Goal: Check status: Check status

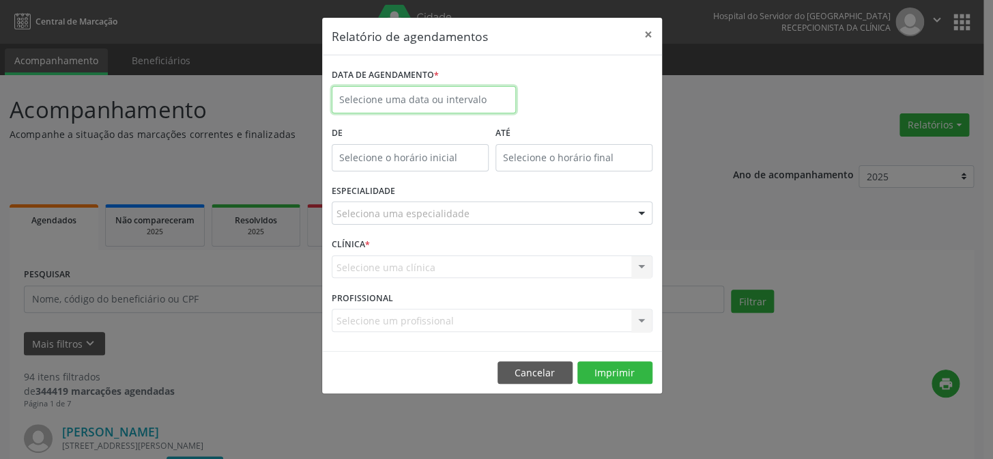
click at [452, 102] on input "text" at bounding box center [424, 99] width 184 height 27
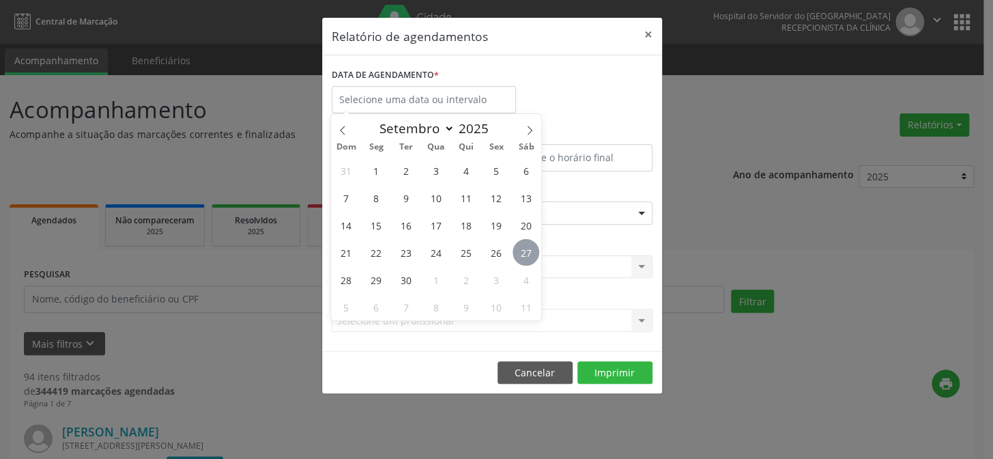
click at [529, 253] on span "27" at bounding box center [526, 252] width 27 height 27
type input "[DATE]"
click at [529, 254] on span "27" at bounding box center [526, 252] width 27 height 27
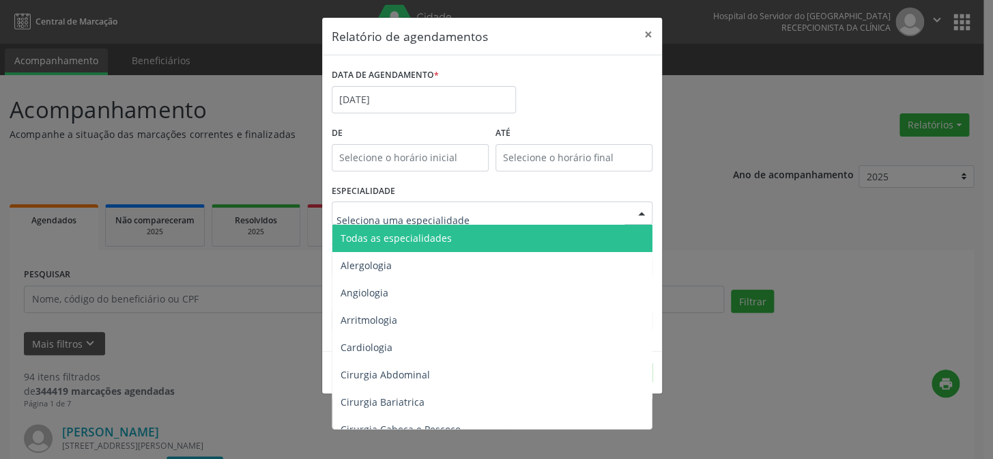
click at [640, 216] on div at bounding box center [642, 213] width 20 height 23
click at [583, 233] on span "Todas as especialidades" at bounding box center [494, 238] width 322 height 27
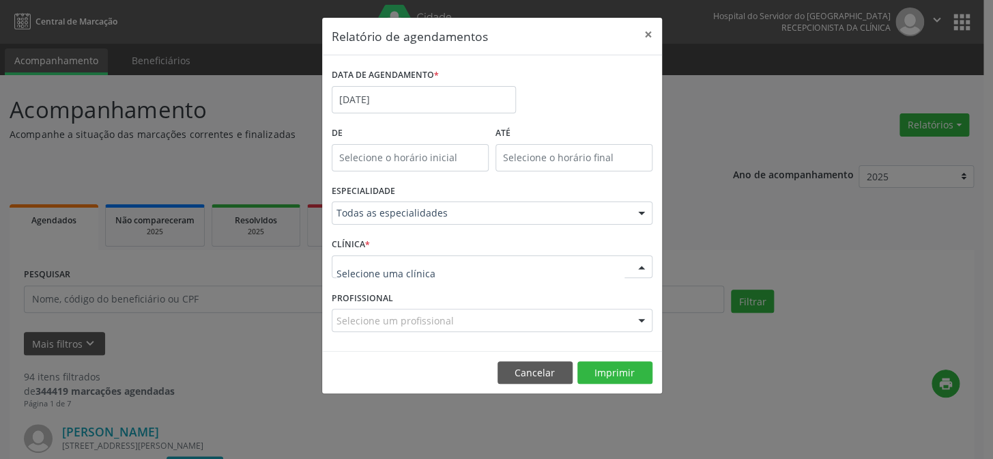
click at [640, 266] on div at bounding box center [642, 267] width 20 height 23
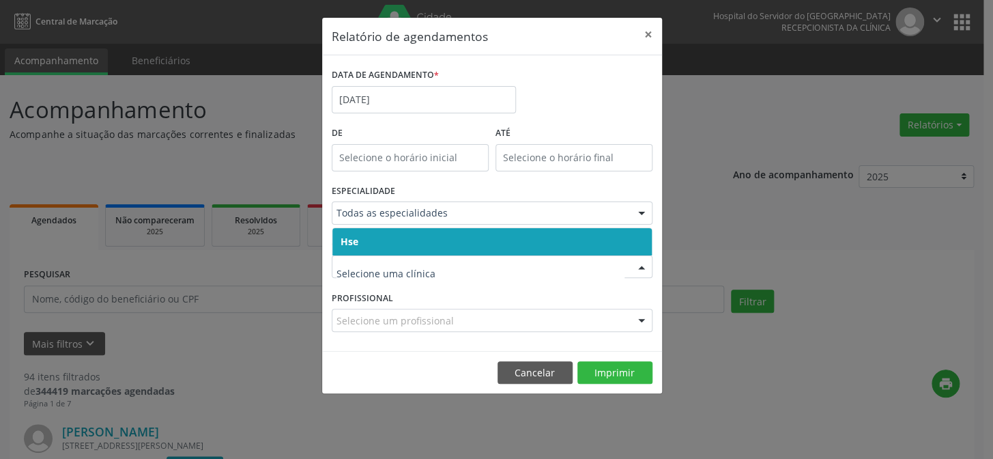
drag, startPoint x: 502, startPoint y: 232, endPoint x: 602, endPoint y: 266, distance: 105.8
click at [505, 236] on span "Hse" at bounding box center [493, 241] width 320 height 27
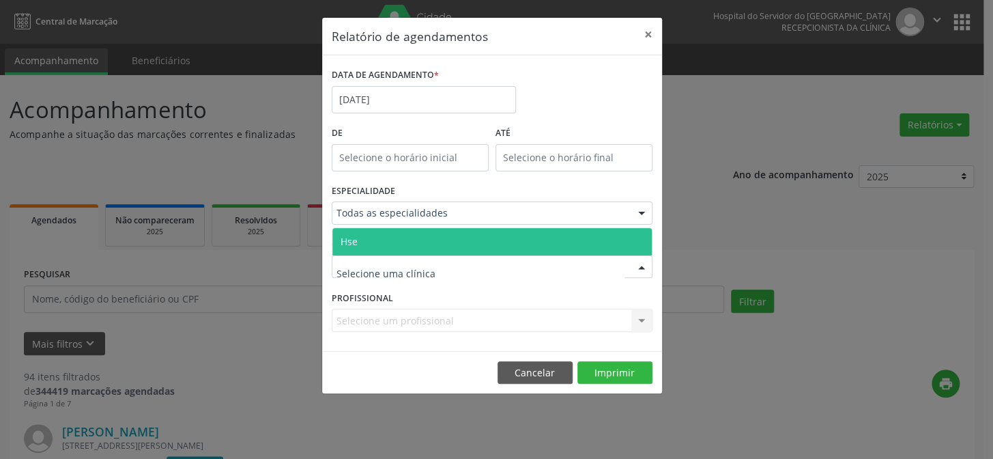
click at [640, 265] on div at bounding box center [642, 267] width 20 height 23
click at [572, 242] on span "Hse" at bounding box center [493, 241] width 320 height 27
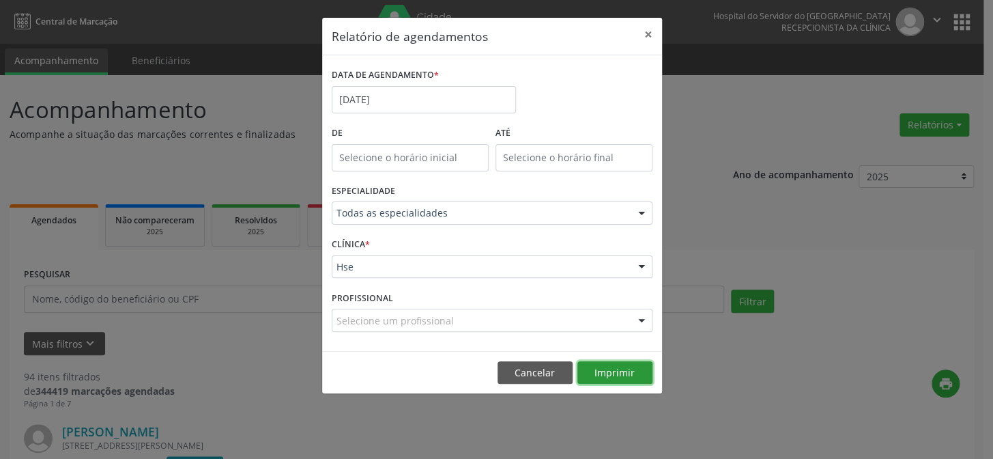
click at [620, 379] on button "Imprimir" at bounding box center [615, 372] width 75 height 23
